Goal: Task Accomplishment & Management: Manage account settings

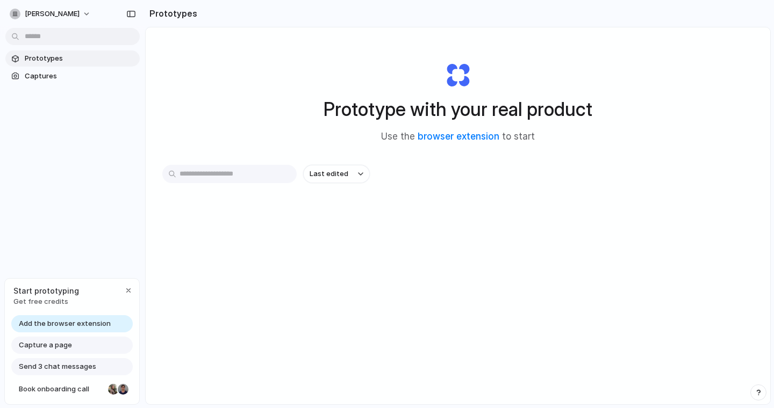
click at [45, 60] on span "Prototypes" at bounding box center [80, 58] width 111 height 11
click at [88, 322] on span "Add the browser extension" at bounding box center [65, 324] width 92 height 11
click at [56, 320] on span "Add the browser extension" at bounding box center [65, 324] width 92 height 11
click at [45, 343] on span "Capture a page" at bounding box center [45, 345] width 53 height 11
click at [54, 323] on span "Add the browser extension" at bounding box center [65, 324] width 92 height 11
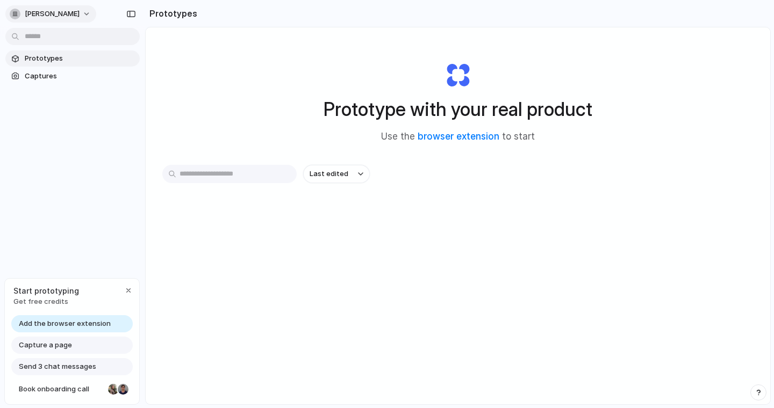
click at [40, 13] on button "[PERSON_NAME]" at bounding box center [50, 13] width 91 height 17
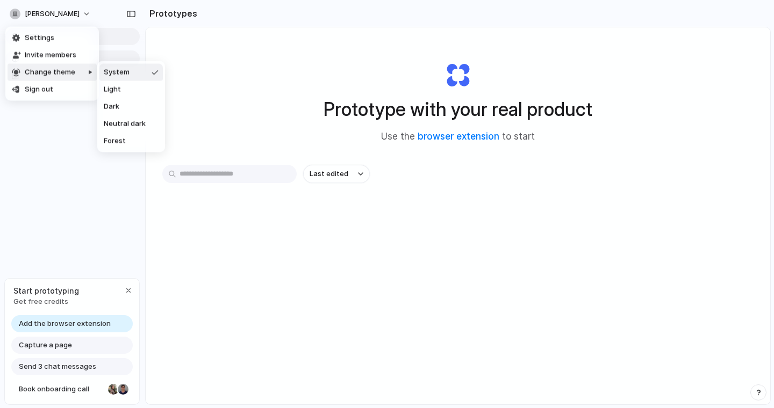
click at [450, 153] on div "Settings Invite members Change theme Sign out" at bounding box center [387, 204] width 774 height 408
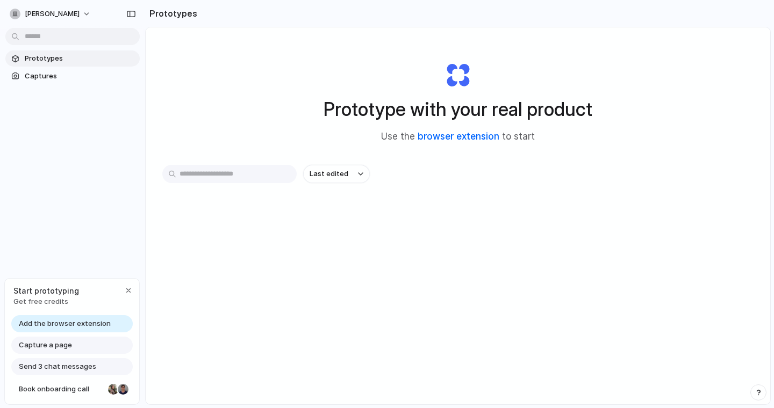
click at [468, 136] on link "browser extension" at bounding box center [458, 136] width 82 height 11
click at [48, 61] on span "Prototypes" at bounding box center [80, 58] width 111 height 11
click at [46, 74] on span "Captures" at bounding box center [80, 76] width 111 height 11
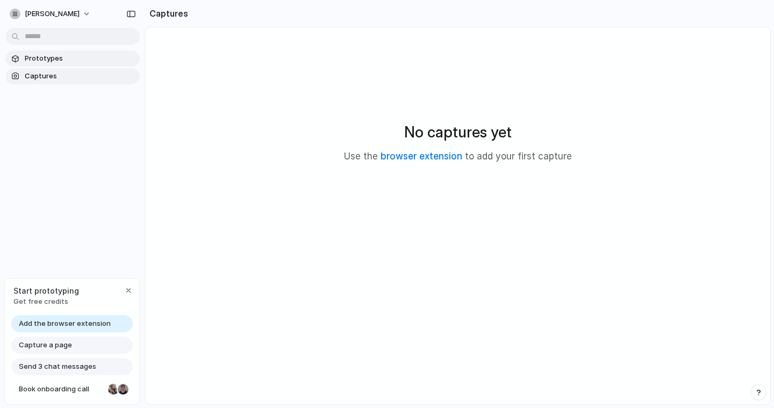
click at [45, 59] on span "Prototypes" at bounding box center [80, 58] width 111 height 11
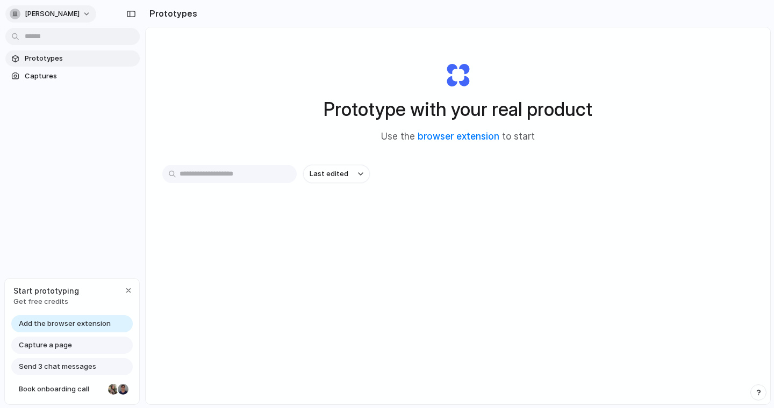
click at [44, 11] on button "[PERSON_NAME]" at bounding box center [50, 13] width 91 height 17
click at [48, 39] on span "Settings" at bounding box center [40, 38] width 30 height 11
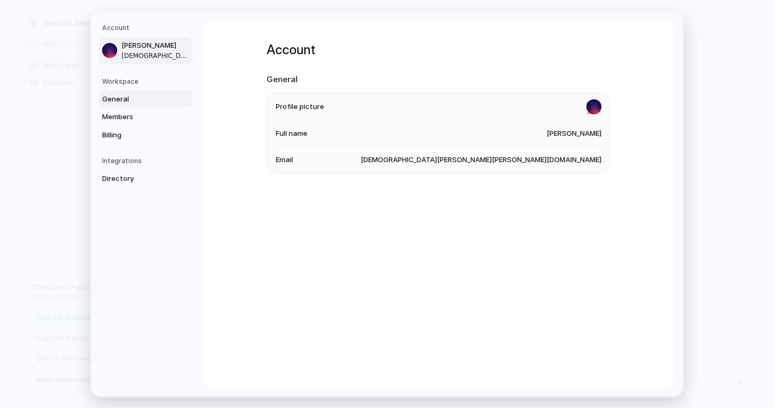
click at [122, 98] on span "General" at bounding box center [136, 98] width 69 height 11
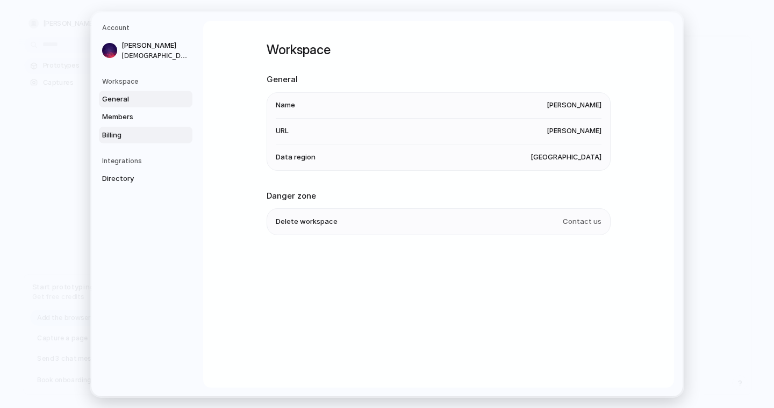
click at [129, 127] on link "Billing" at bounding box center [145, 134] width 93 height 17
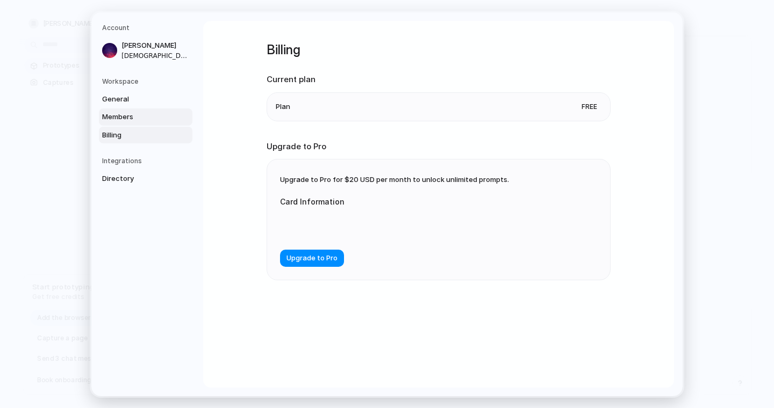
click at [127, 114] on span "Members" at bounding box center [136, 117] width 69 height 11
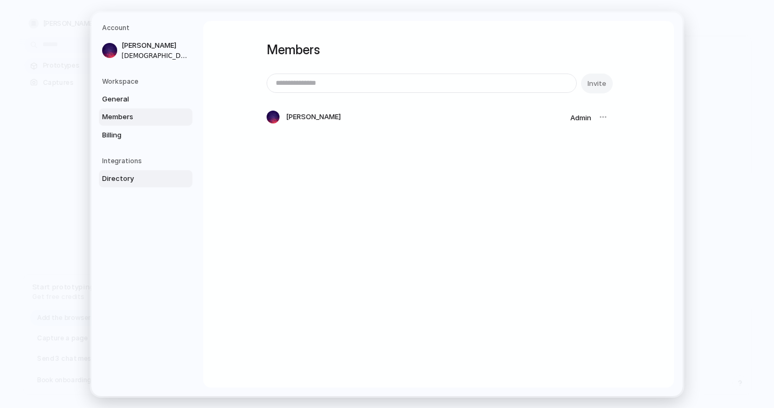
click at [125, 175] on span "Directory" at bounding box center [136, 179] width 69 height 11
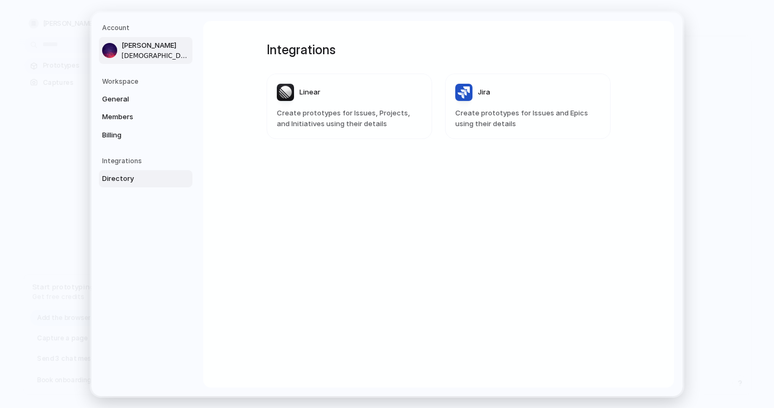
click at [146, 50] on span "[DEMOGRAPHIC_DATA][PERSON_NAME][PERSON_NAME][DOMAIN_NAME]" at bounding box center [155, 55] width 69 height 10
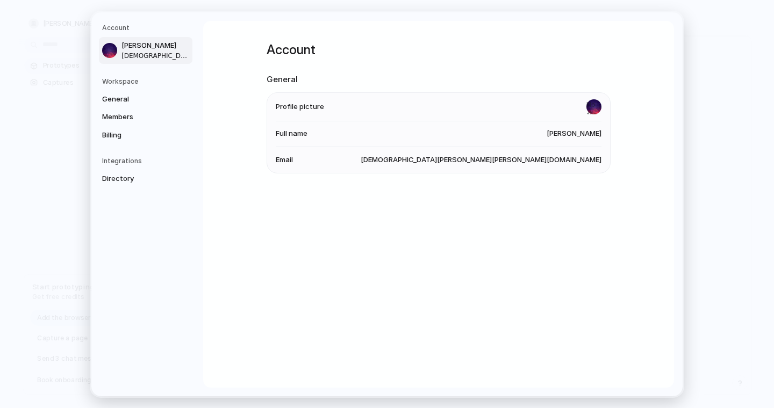
click at [387, 204] on div at bounding box center [387, 204] width 0 height 0
click at [119, 99] on span "General" at bounding box center [136, 98] width 69 height 11
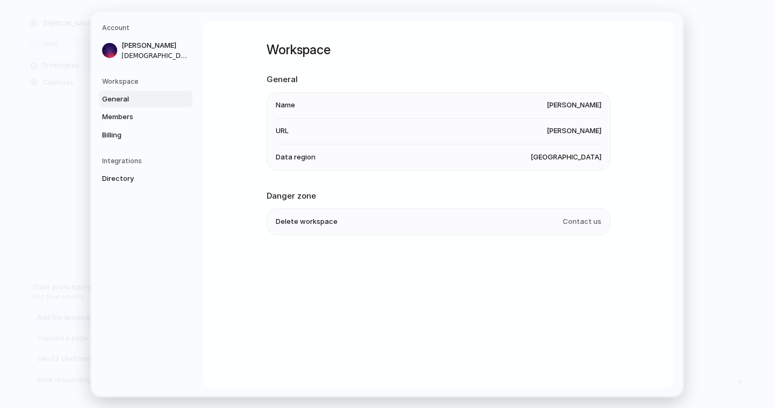
click at [298, 220] on span "Delete workspace" at bounding box center [307, 221] width 62 height 11
click at [111, 124] on link "Members" at bounding box center [145, 117] width 93 height 17
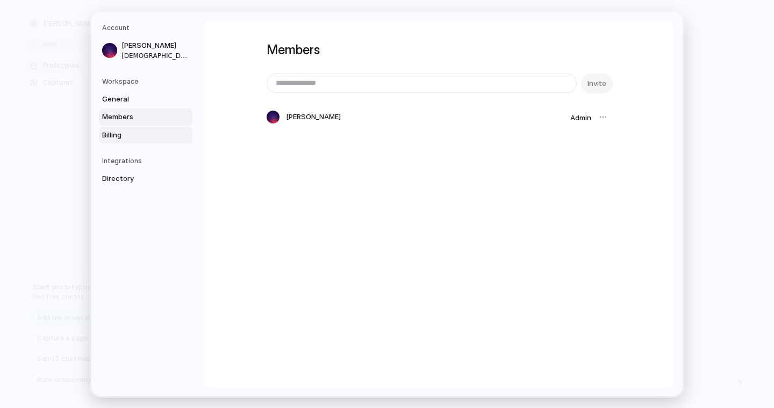
click at [114, 134] on span "Billing" at bounding box center [136, 134] width 69 height 11
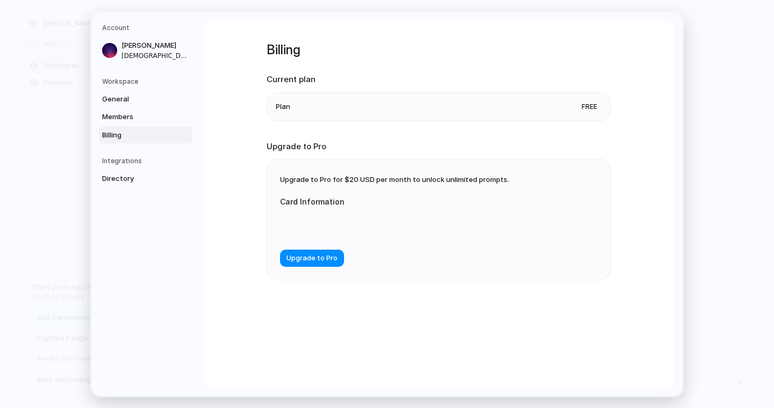
click at [121, 156] on h5 "Integrations" at bounding box center [147, 161] width 90 height 10
click at [122, 172] on link "Directory" at bounding box center [145, 178] width 93 height 17
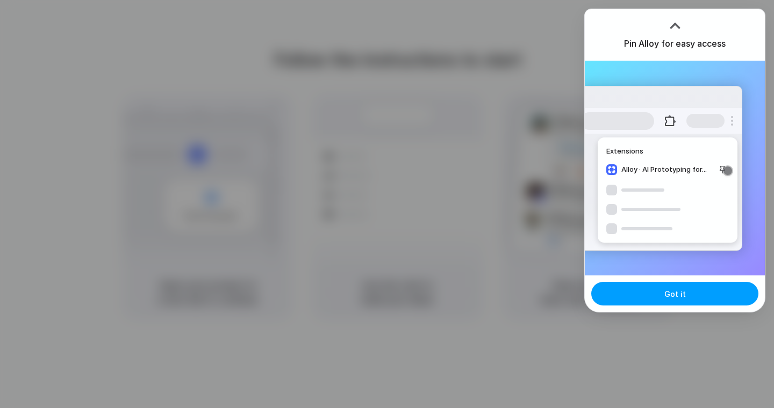
click at [674, 302] on button "Got it" at bounding box center [674, 294] width 167 height 24
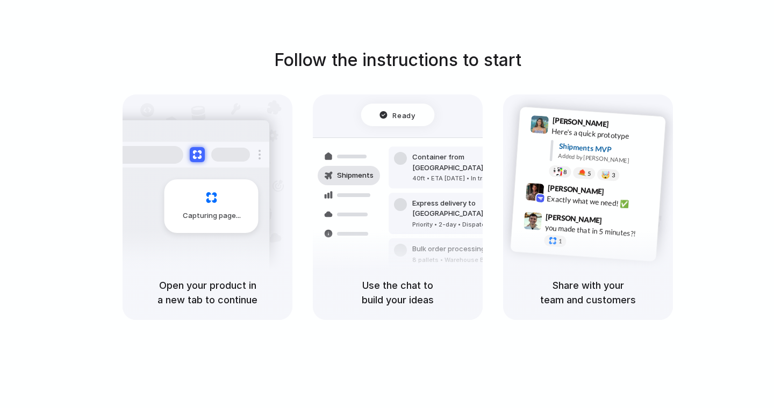
click at [698, 73] on div "Follow the instructions to start Capturing page Open your product in a new tab …" at bounding box center [398, 183] width 774 height 273
